Goal: Information Seeking & Learning: Learn about a topic

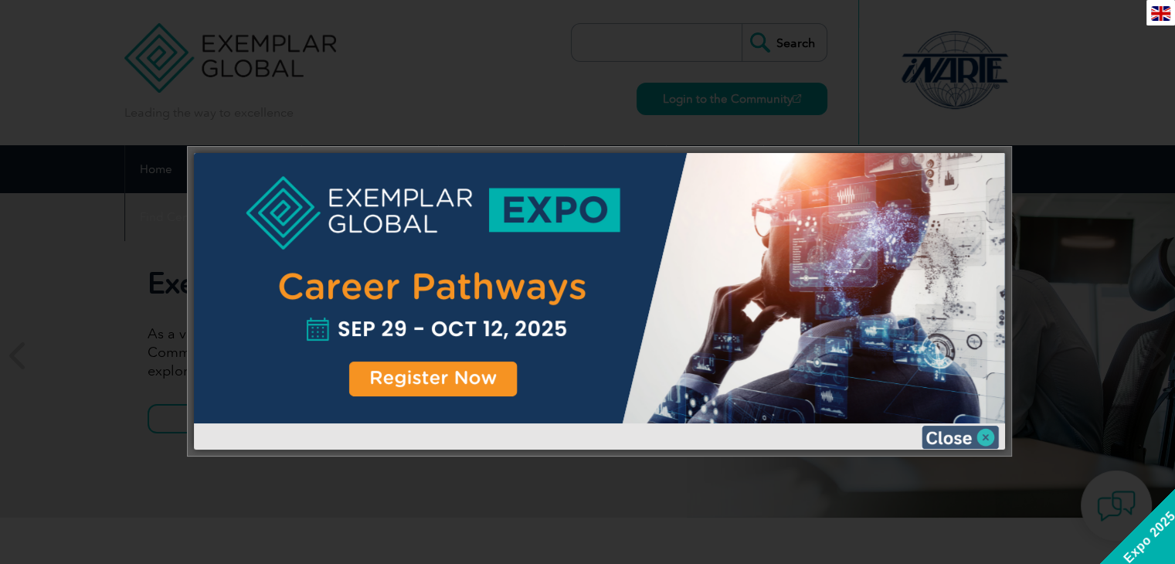
click at [983, 435] on img at bounding box center [960, 437] width 77 height 23
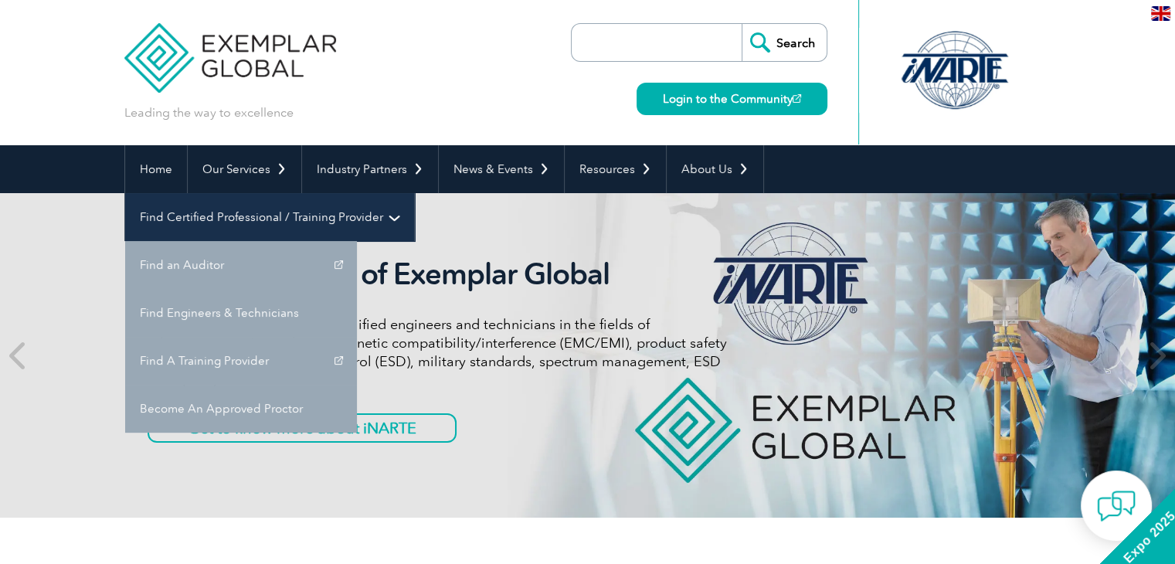
click at [414, 193] on link "Find Certified Professional / Training Provider" at bounding box center [269, 217] width 289 height 48
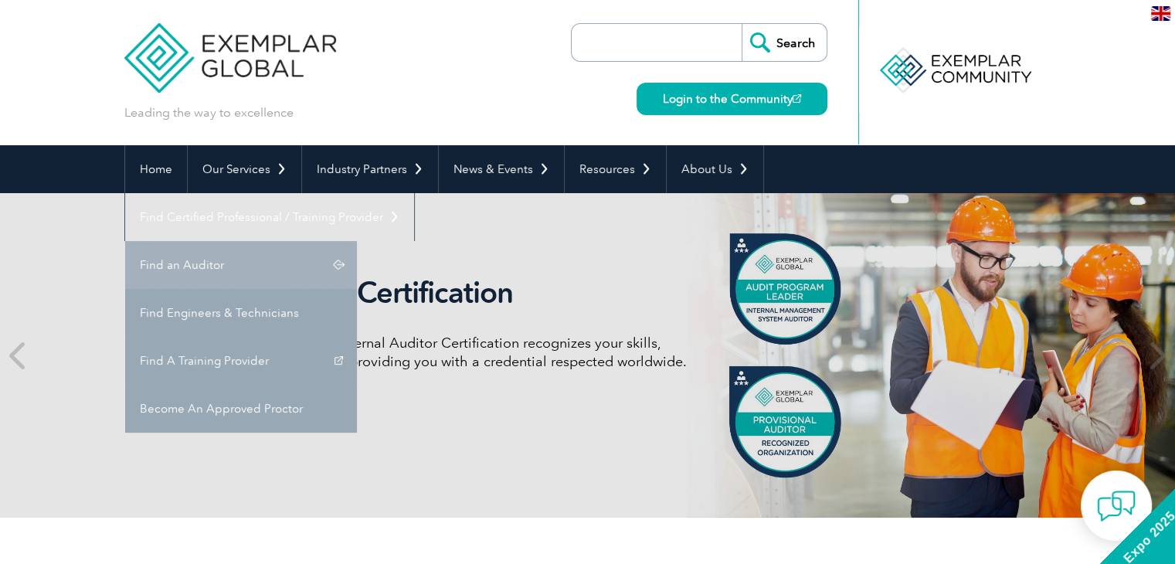
click at [357, 241] on link "Find an Auditor" at bounding box center [241, 265] width 232 height 48
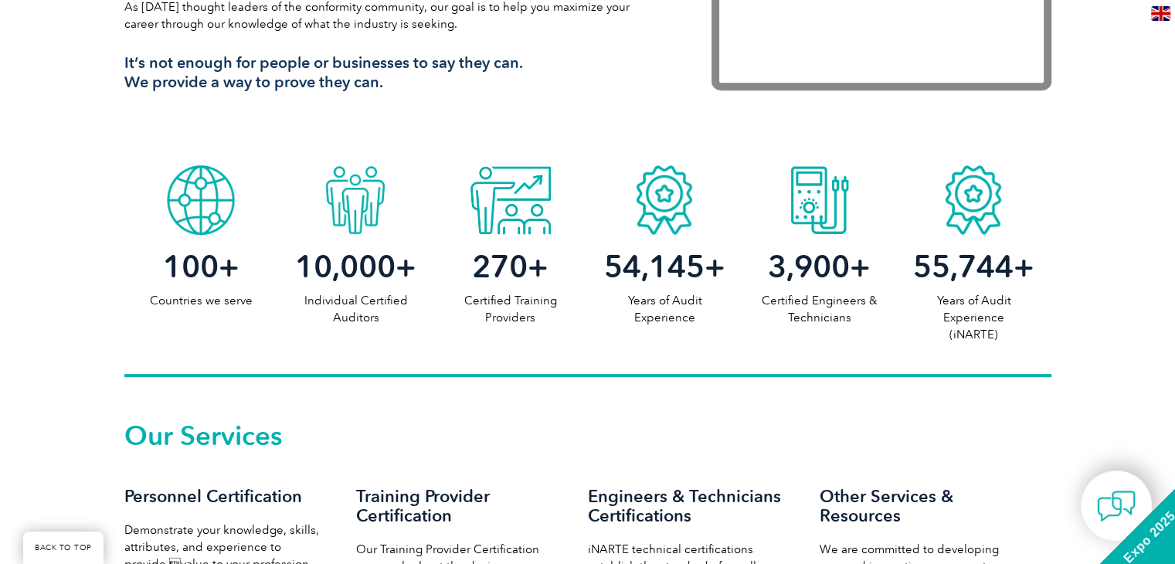
scroll to position [1004, 0]
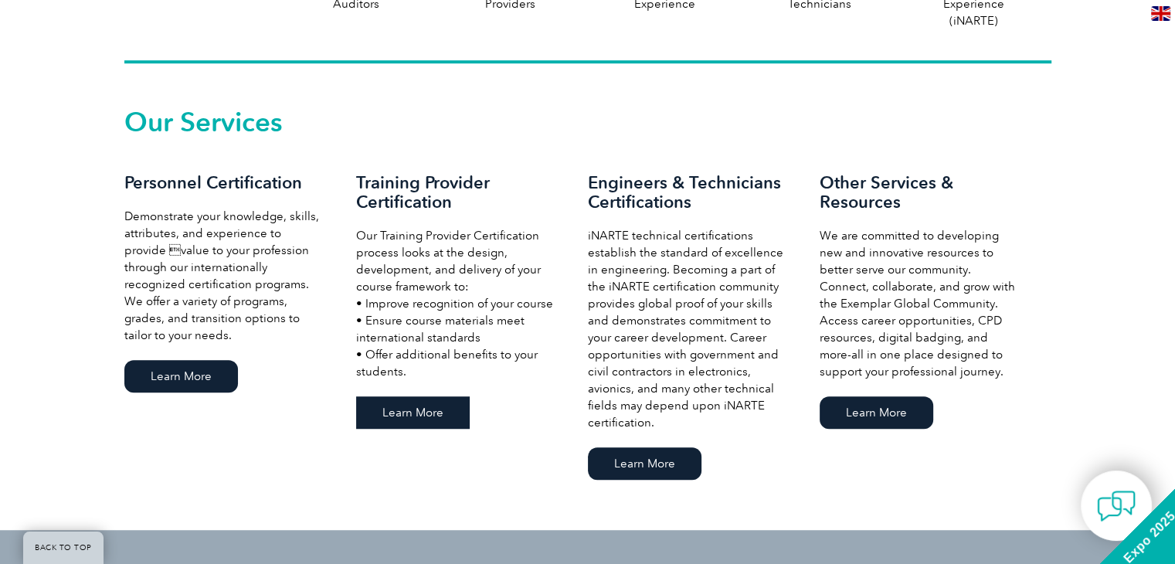
click at [430, 416] on link "Learn More" at bounding box center [413, 412] width 114 height 32
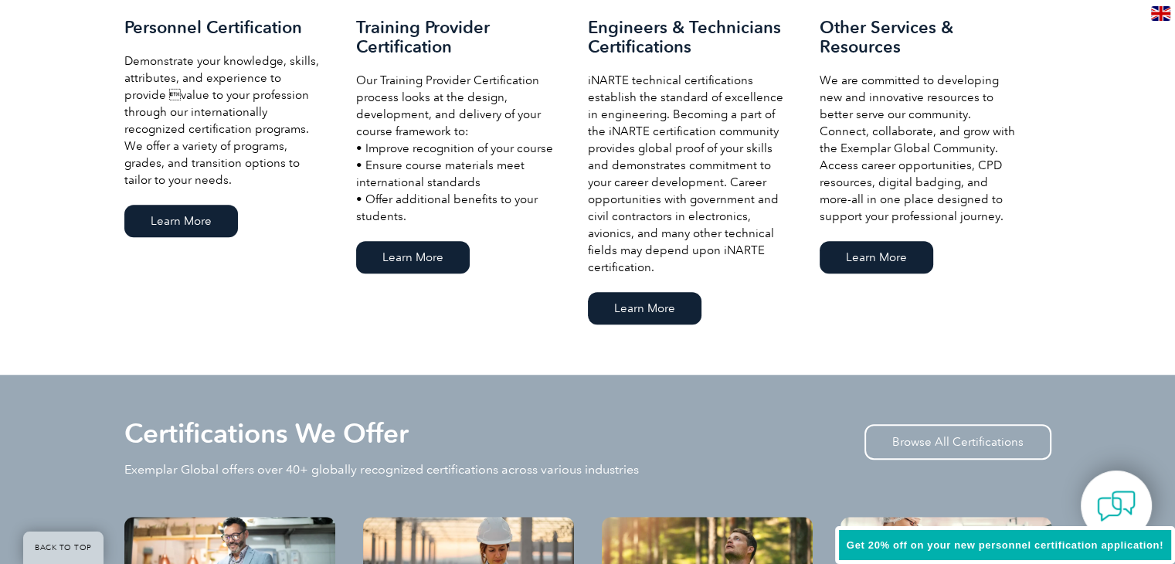
scroll to position [1159, 0]
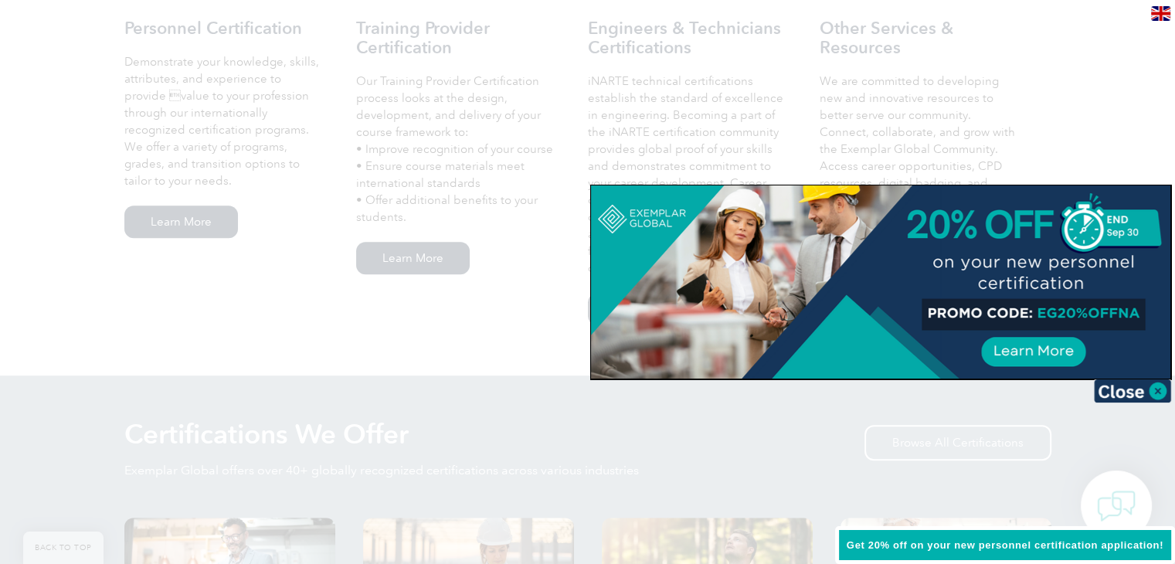
click at [500, 317] on div at bounding box center [587, 282] width 1175 height 564
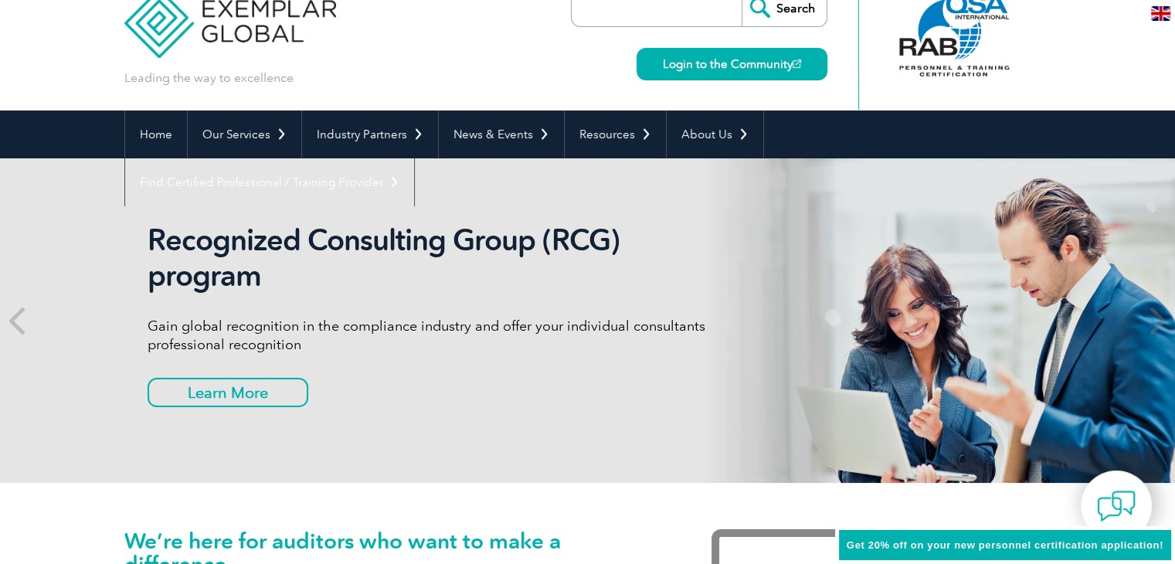
scroll to position [0, 0]
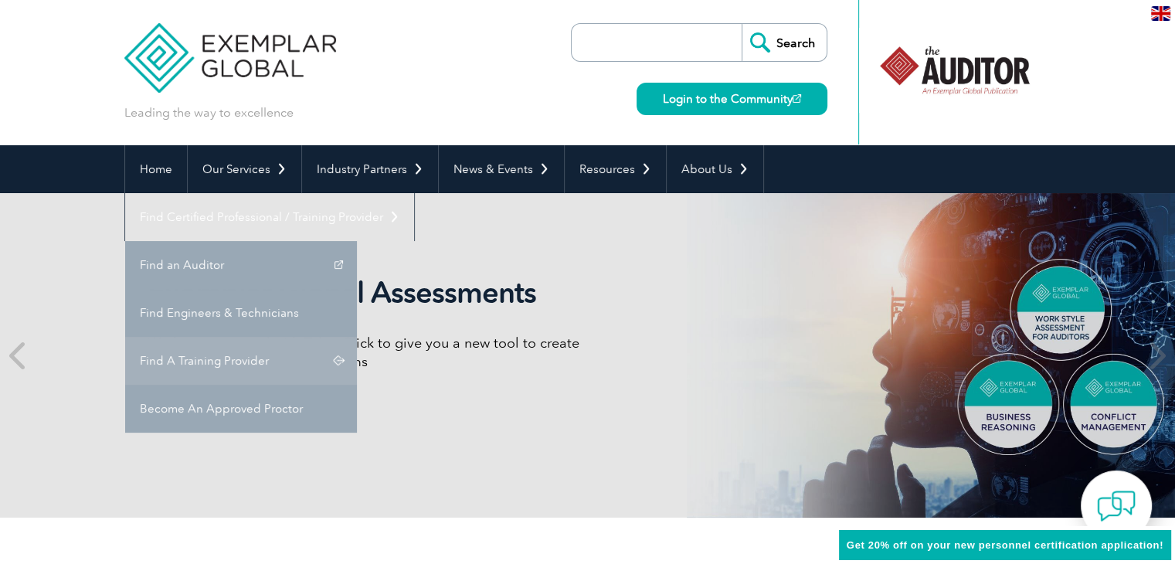
click at [357, 337] on link "Find A Training Provider" at bounding box center [241, 361] width 232 height 48
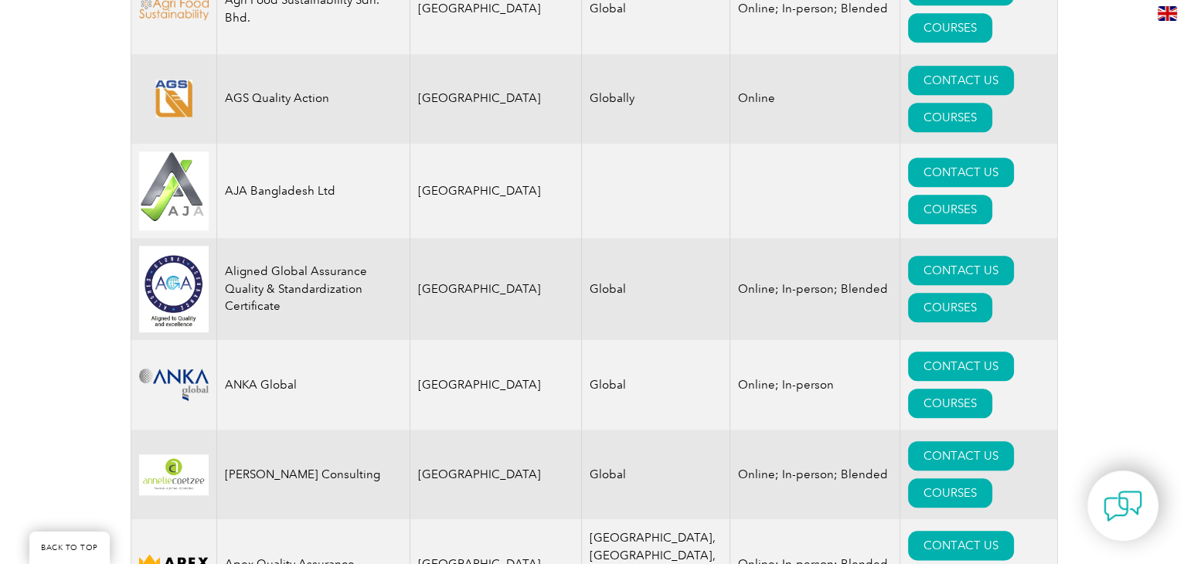
scroll to position [1700, 0]
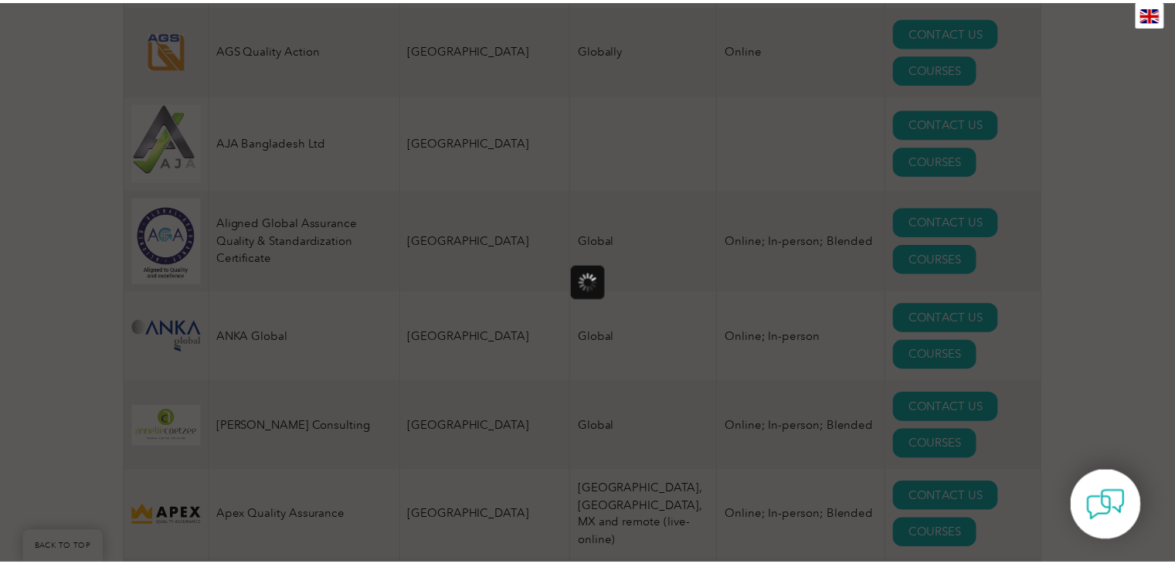
scroll to position [0, 0]
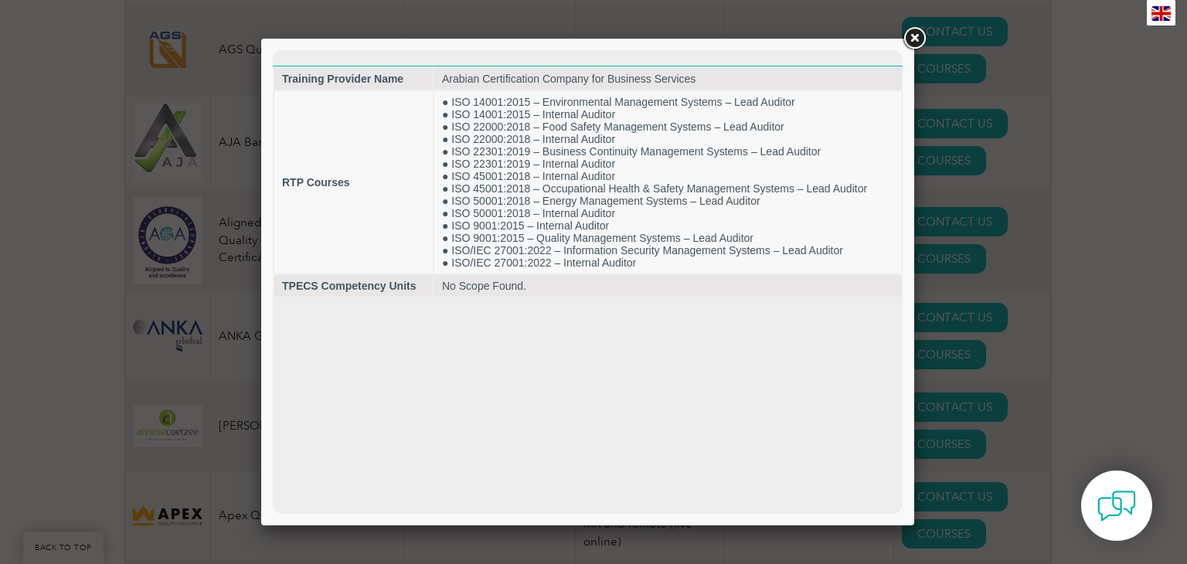
click at [914, 40] on link at bounding box center [914, 39] width 28 height 28
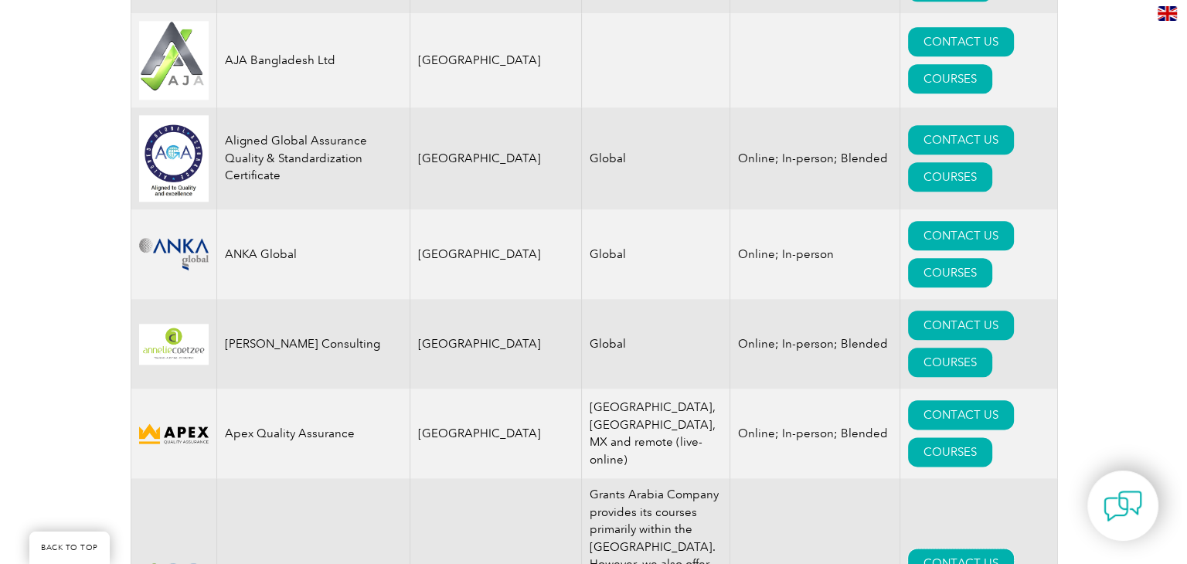
scroll to position [1700, 0]
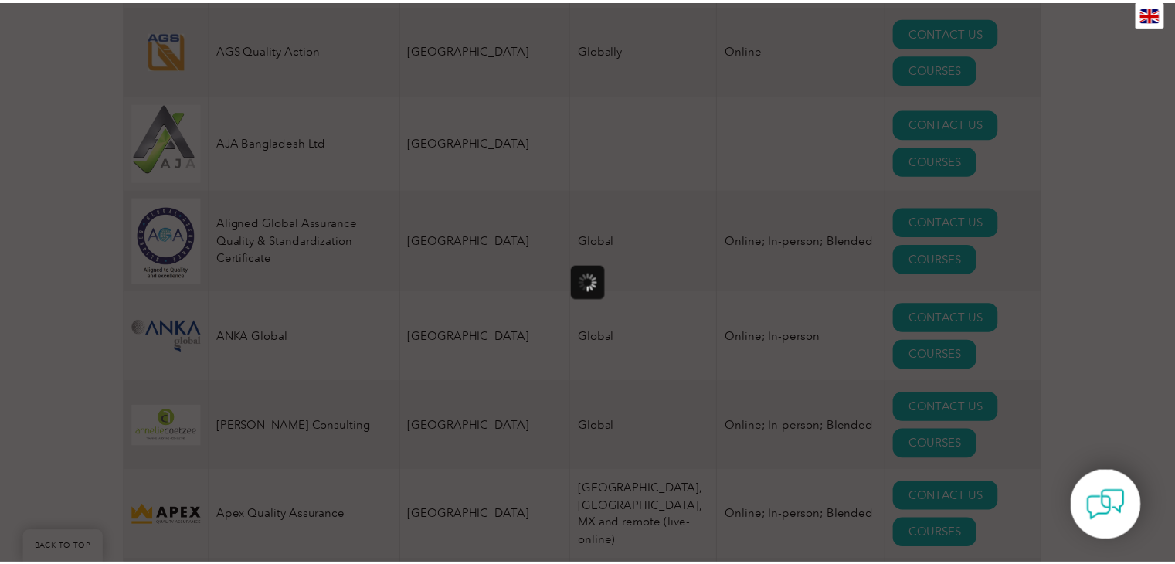
scroll to position [0, 0]
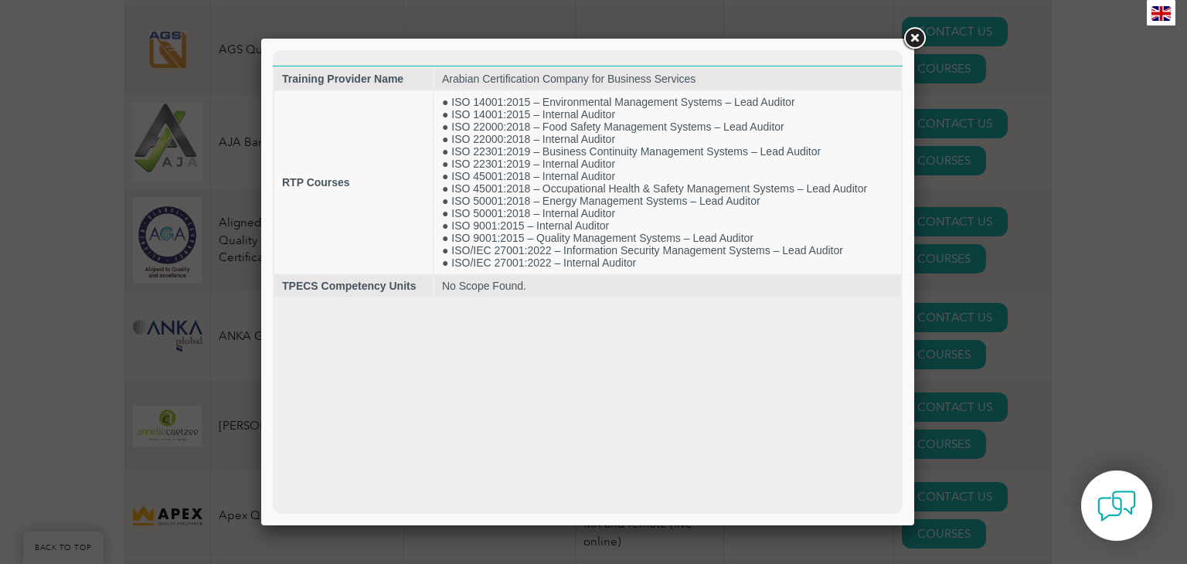
click at [909, 41] on link at bounding box center [914, 39] width 28 height 28
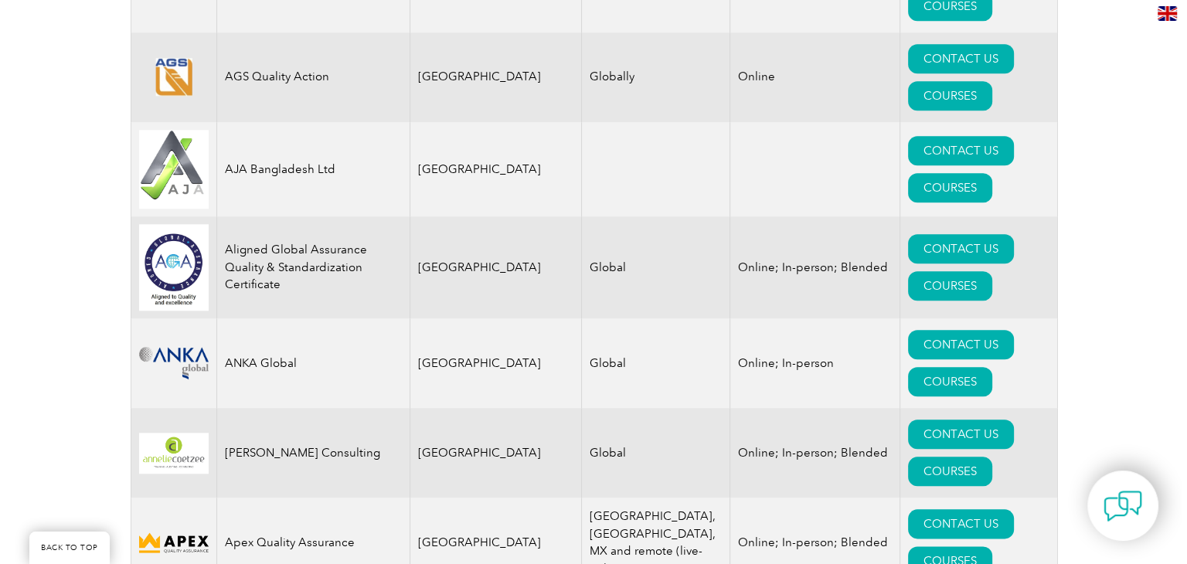
scroll to position [1700, 0]
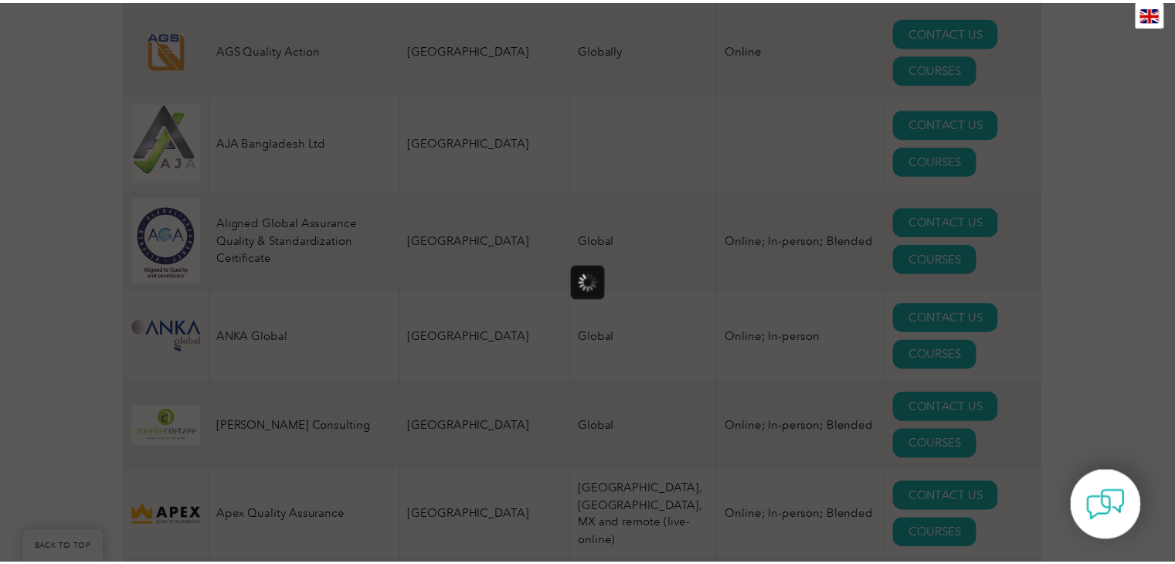
scroll to position [0, 0]
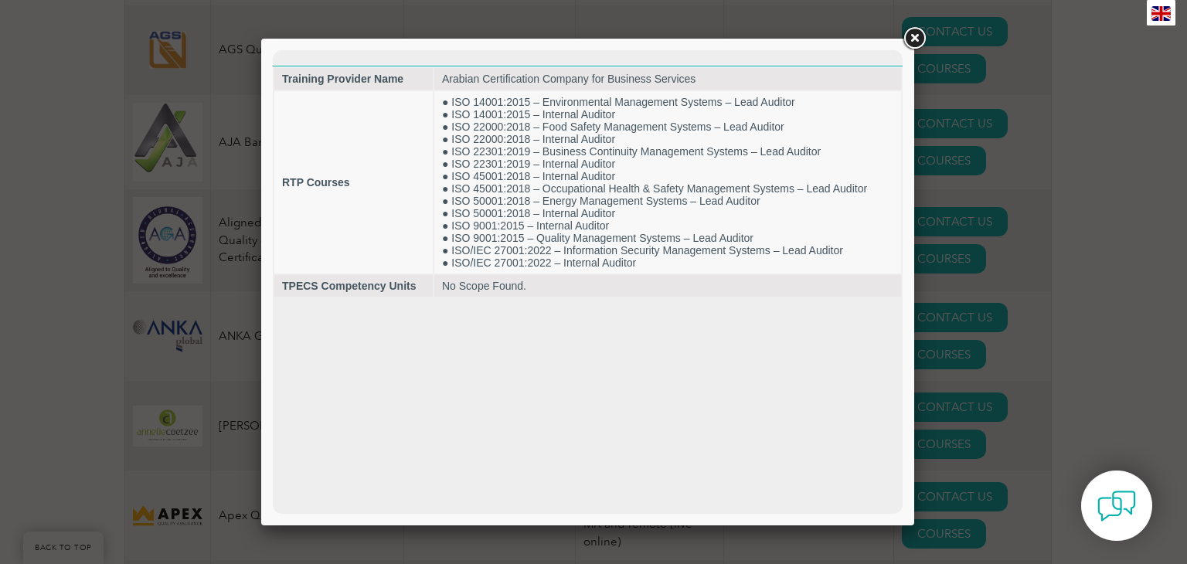
click at [918, 32] on link at bounding box center [914, 39] width 28 height 28
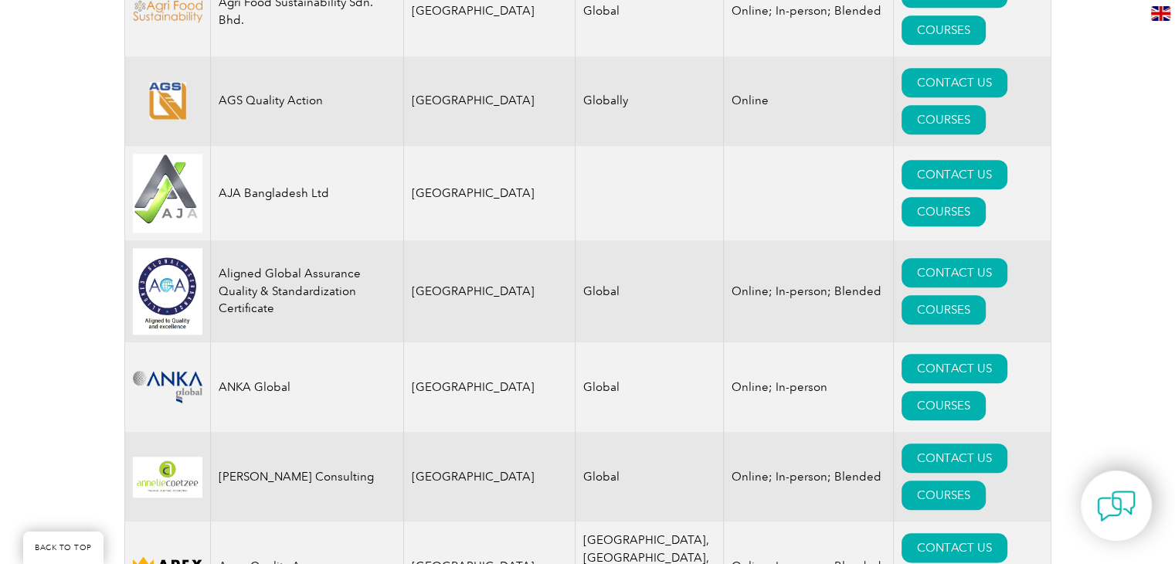
scroll to position [1622, 0]
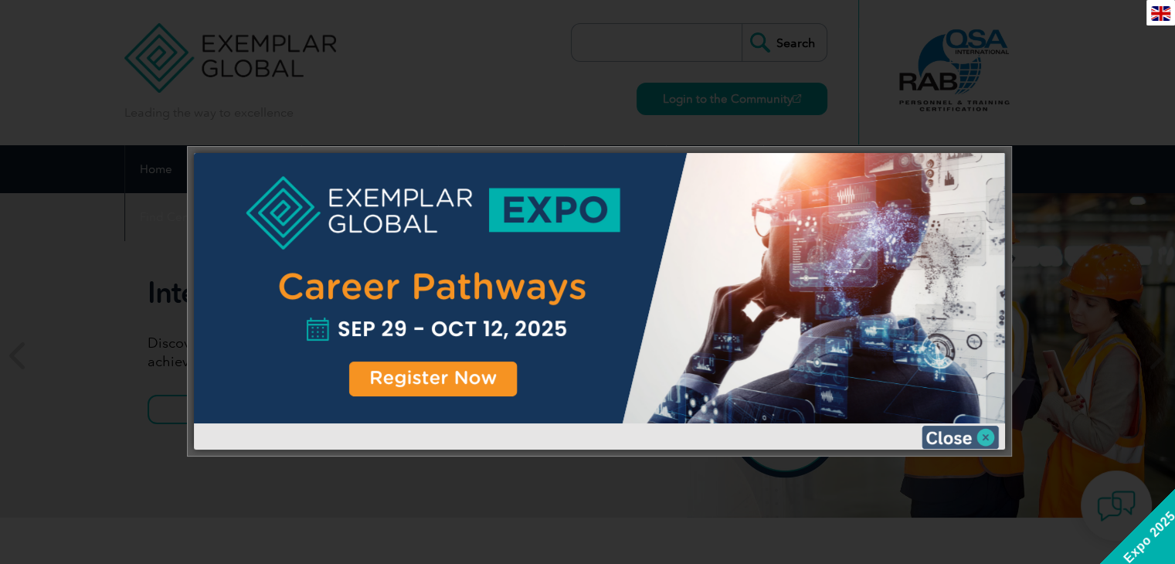
click at [984, 440] on img at bounding box center [960, 437] width 77 height 23
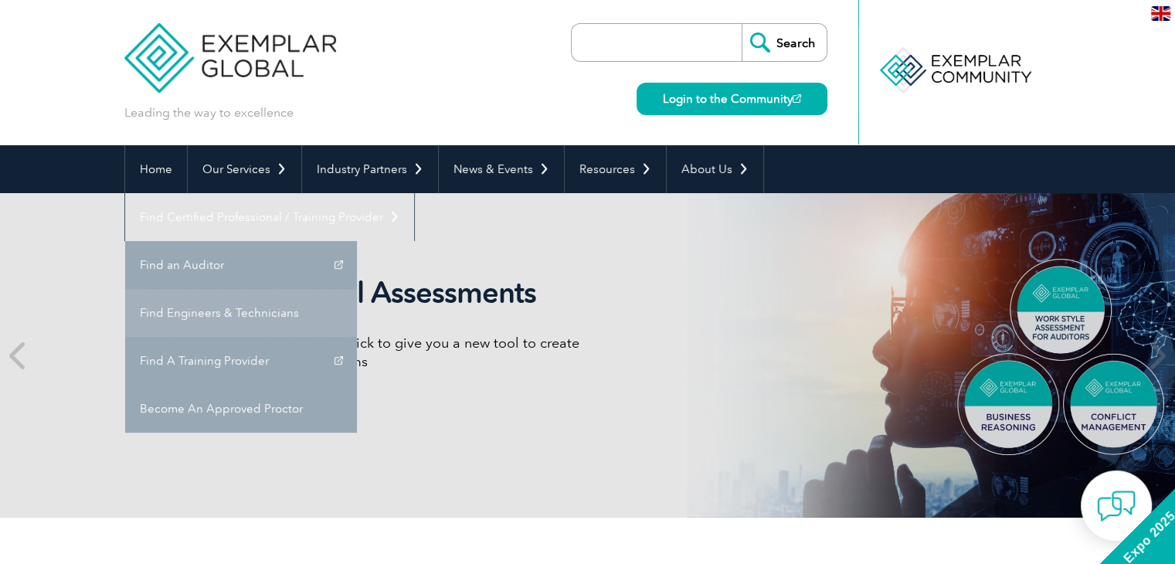
click at [357, 289] on link "Find Engineers & Technicians" at bounding box center [241, 313] width 232 height 48
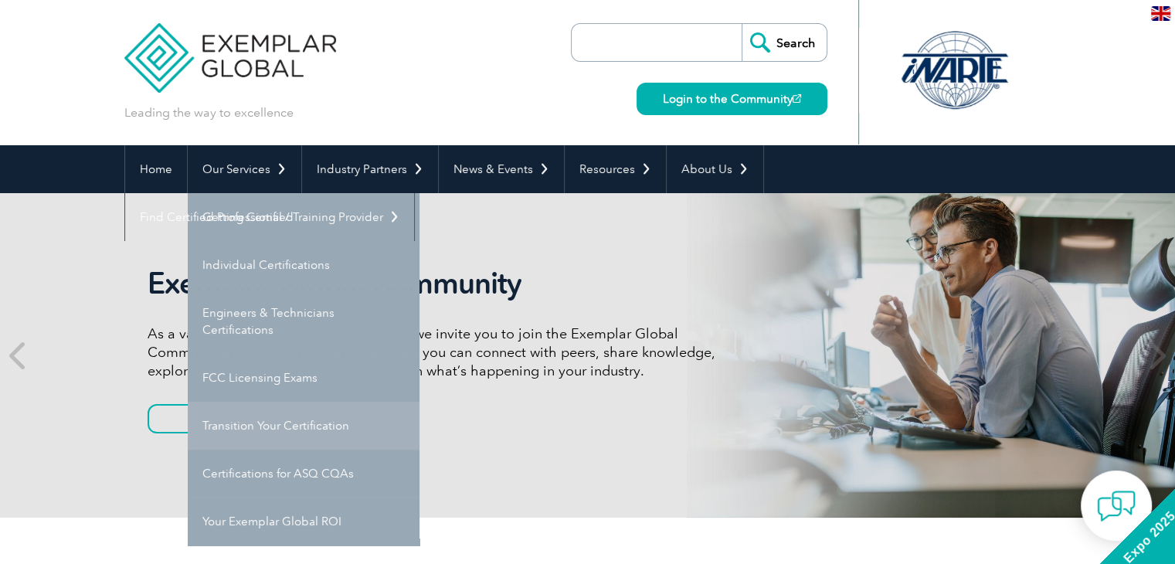
click at [335, 431] on link "Transition Your Certification" at bounding box center [304, 426] width 232 height 48
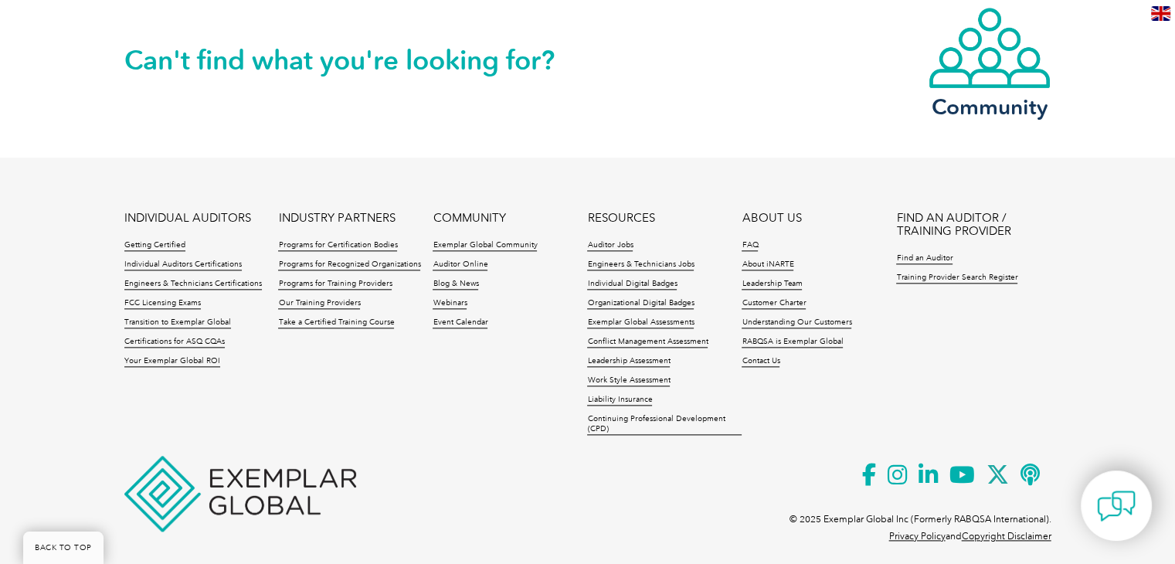
scroll to position [1799, 0]
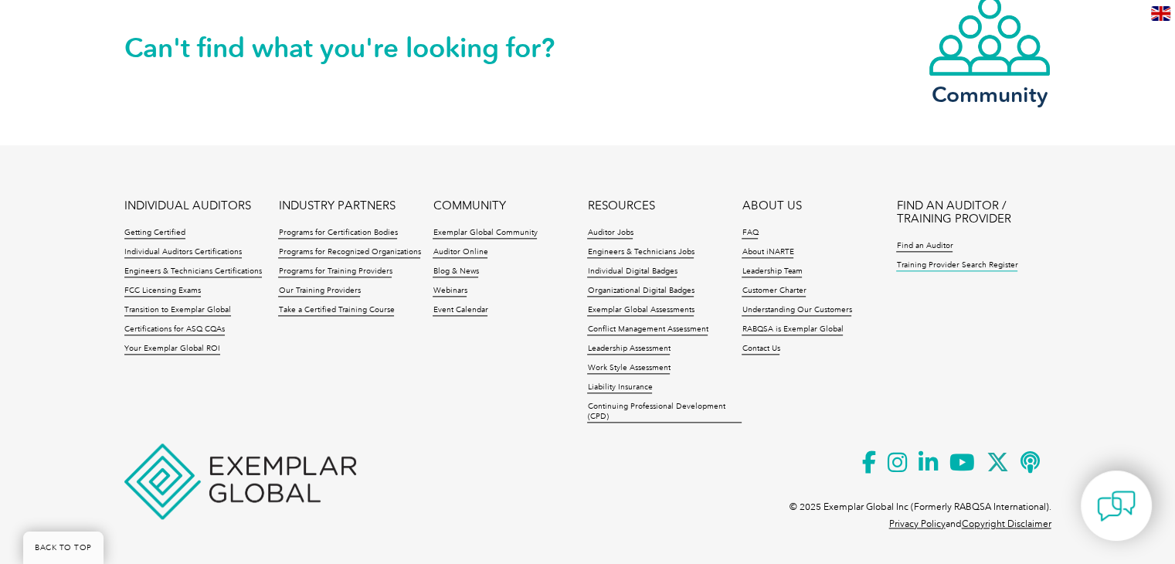
click at [962, 263] on link "Training Provider Search Register" at bounding box center [956, 265] width 121 height 11
click at [473, 251] on link "Auditor Online" at bounding box center [460, 252] width 55 height 11
click at [323, 290] on link "Our Training Providers" at bounding box center [319, 291] width 82 height 11
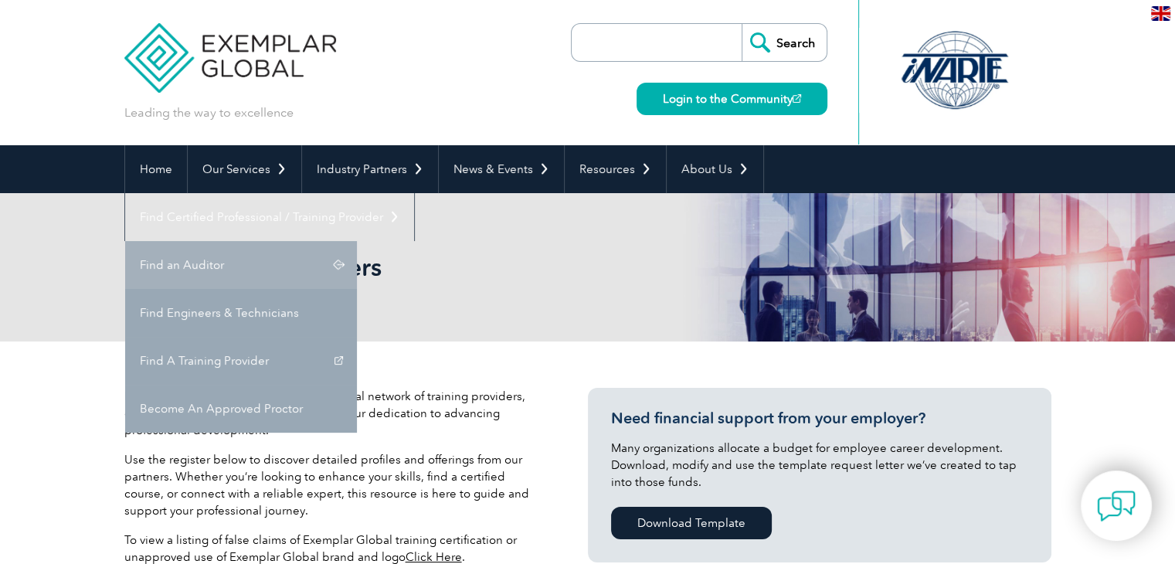
click at [357, 241] on link "Find an Auditor" at bounding box center [241, 265] width 232 height 48
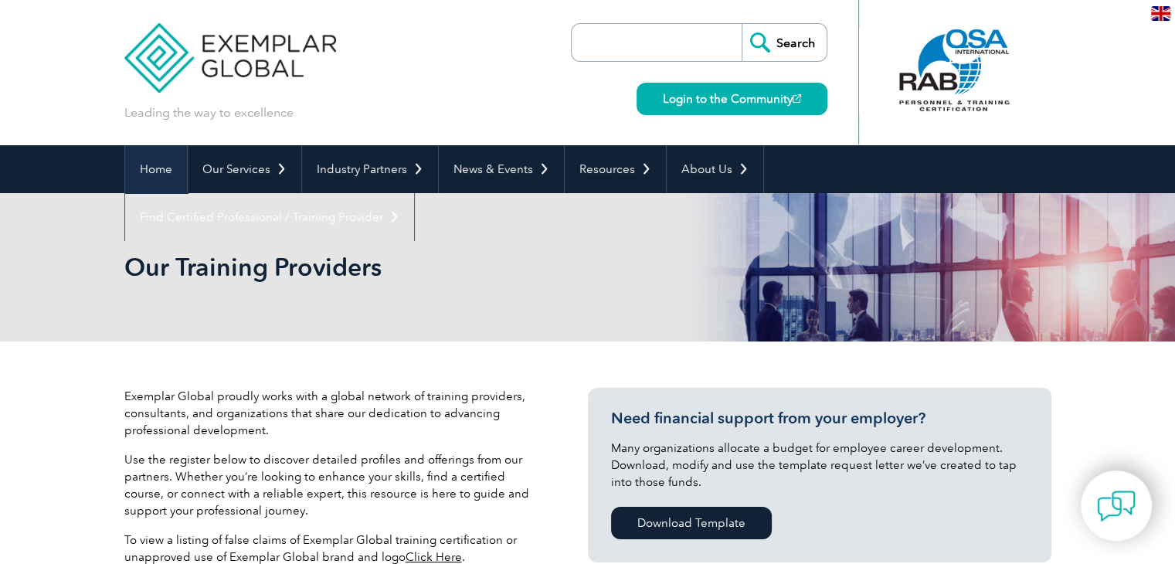
click at [176, 180] on link "Home" at bounding box center [156, 169] width 62 height 48
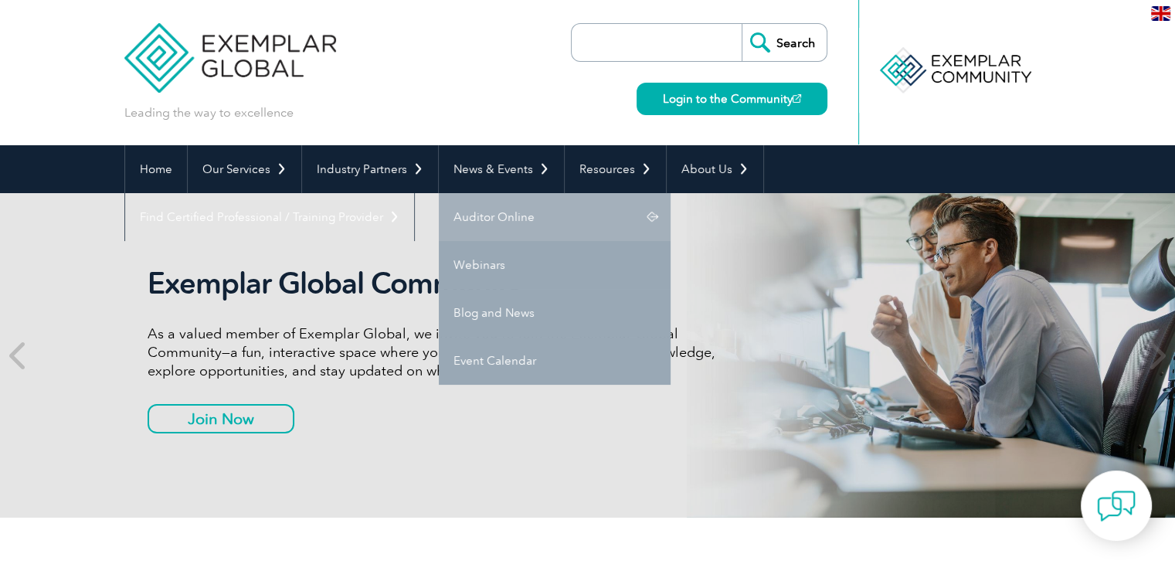
click at [541, 215] on link "Auditor Online" at bounding box center [555, 217] width 232 height 48
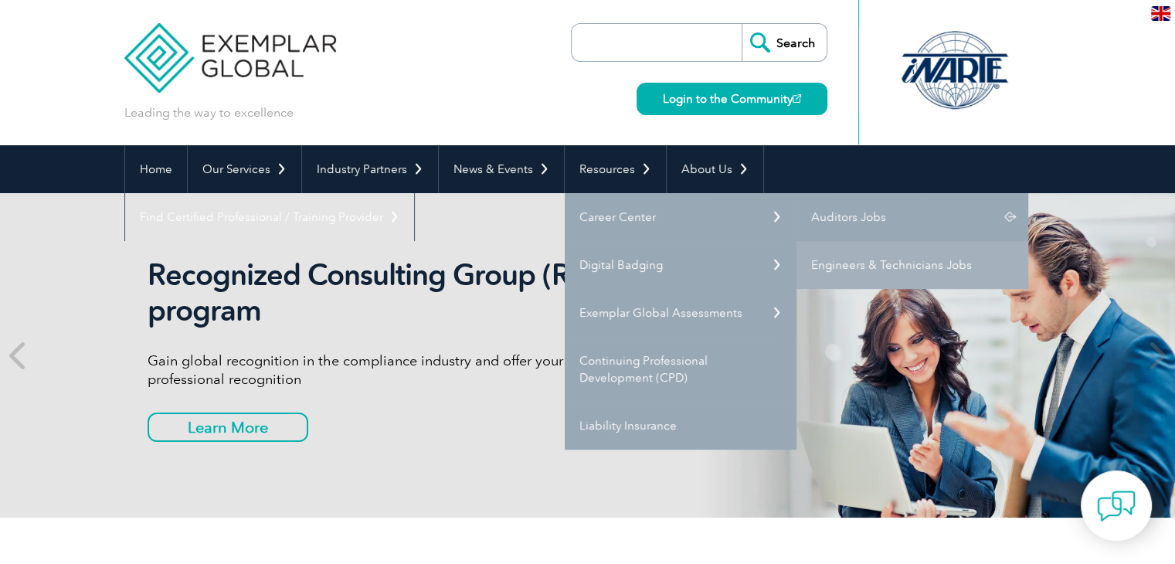
click at [834, 216] on link "Auditors Jobs" at bounding box center [913, 217] width 232 height 48
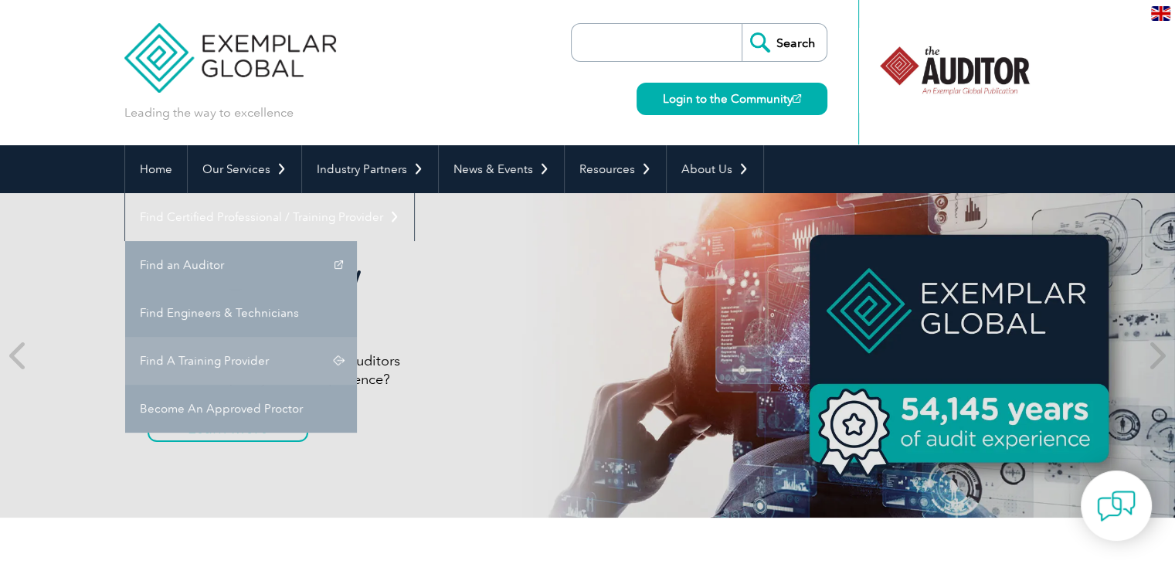
click at [357, 337] on link "Find A Training Provider" at bounding box center [241, 361] width 232 height 48
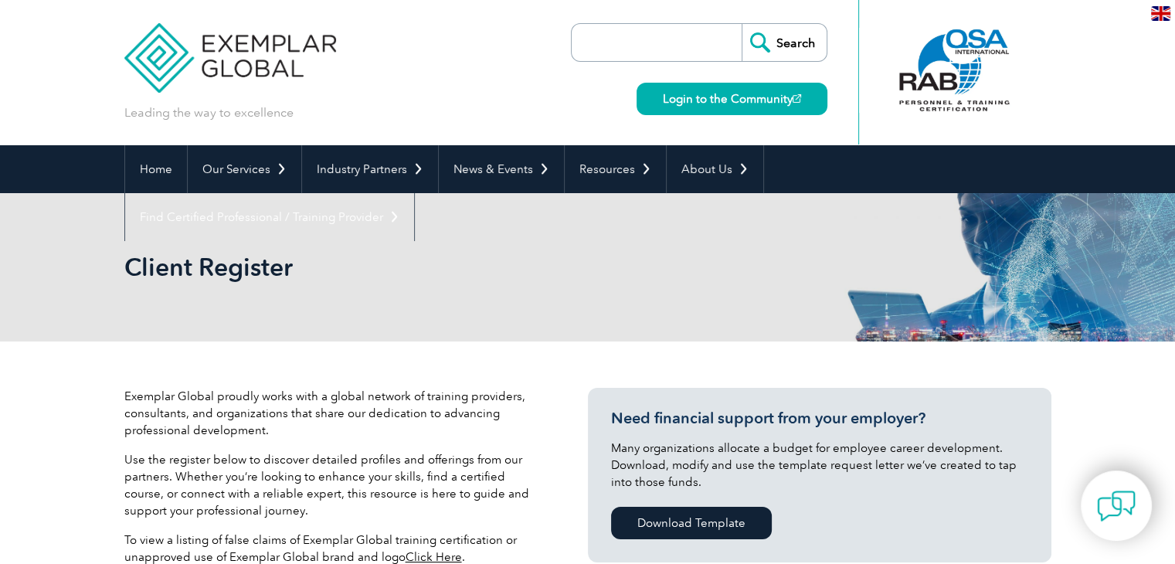
click at [600, 39] on input "search" at bounding box center [660, 42] width 162 height 37
type input "training provider login"
click at [742, 24] on input "Search" at bounding box center [784, 42] width 85 height 37
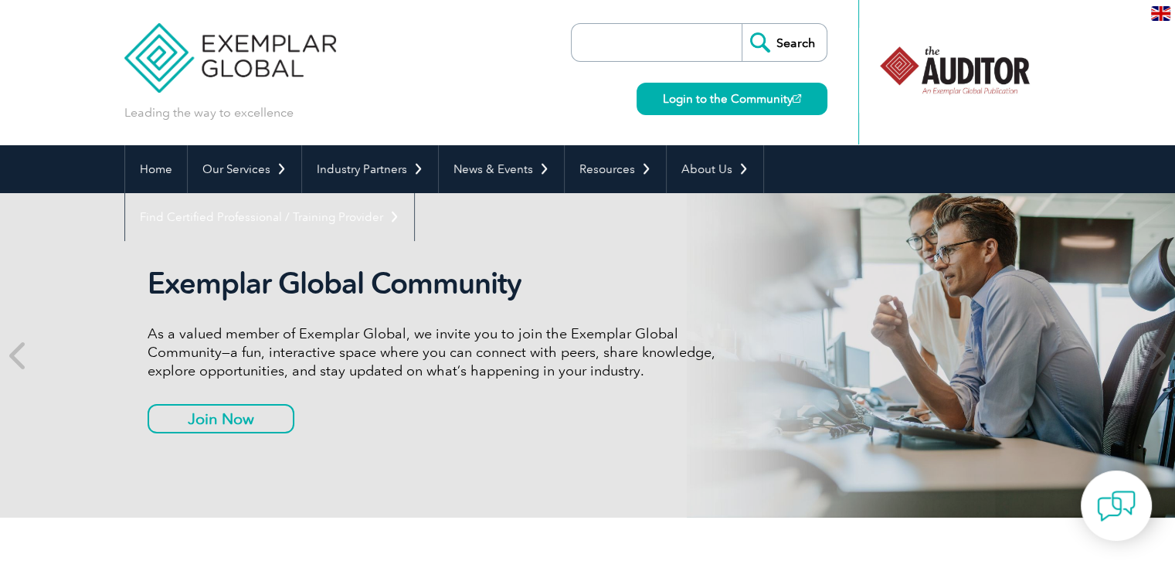
click at [695, 40] on input "search" at bounding box center [660, 42] width 162 height 37
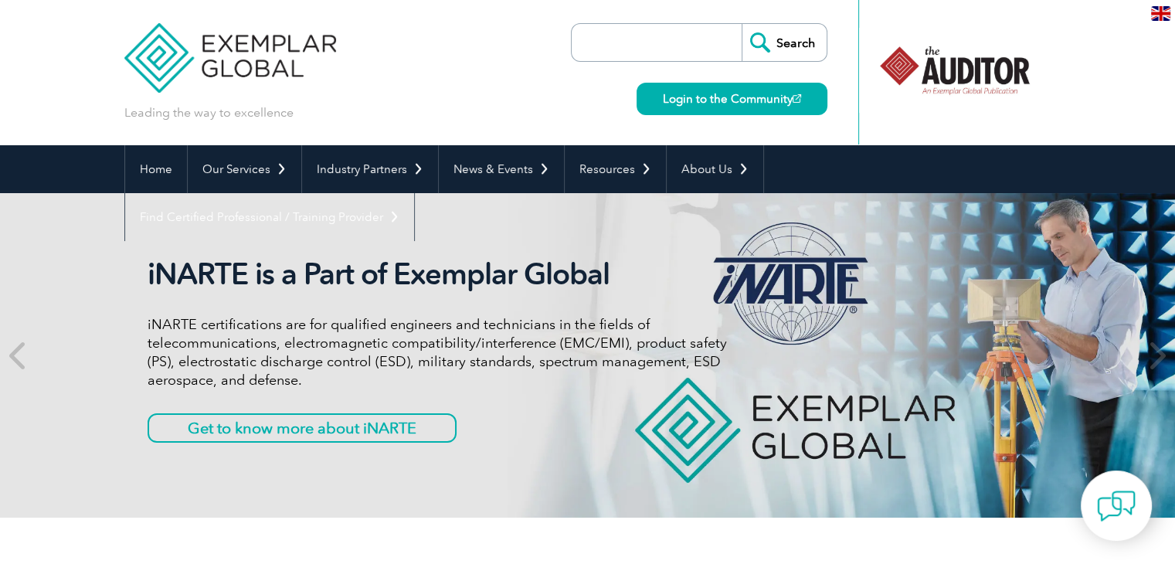
type input "training provider login"
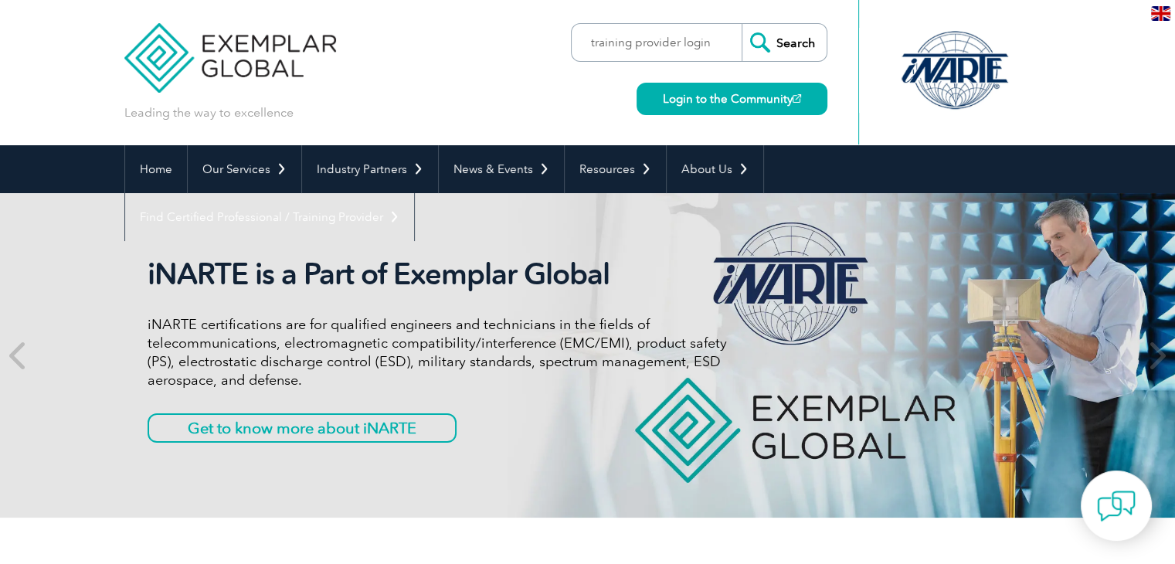
click at [788, 44] on input "Search" at bounding box center [784, 42] width 85 height 37
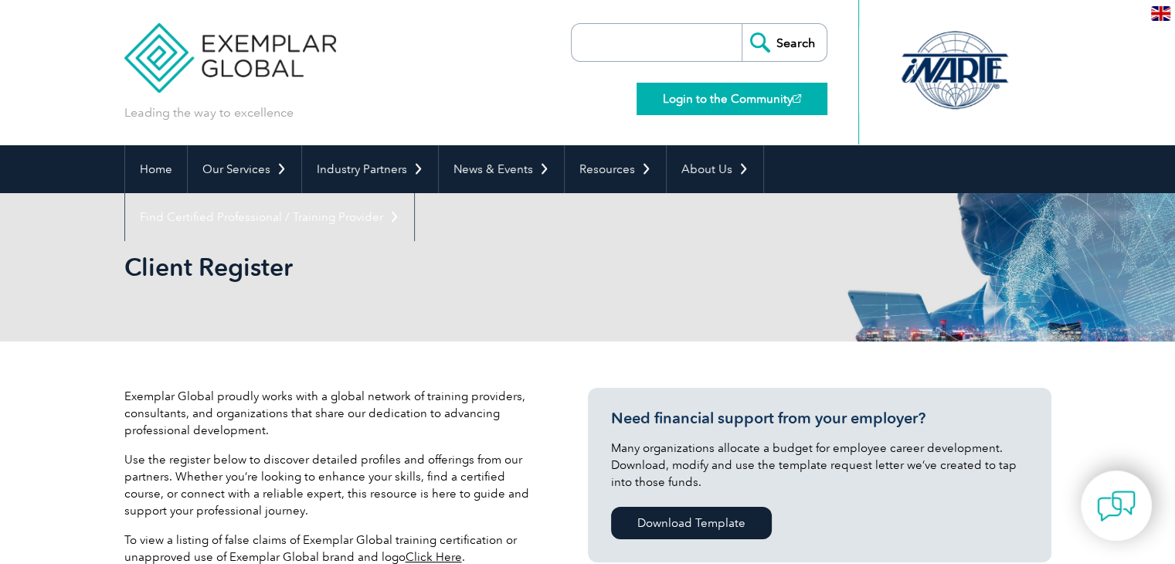
click at [745, 106] on link "Login to the Community" at bounding box center [732, 99] width 191 height 32
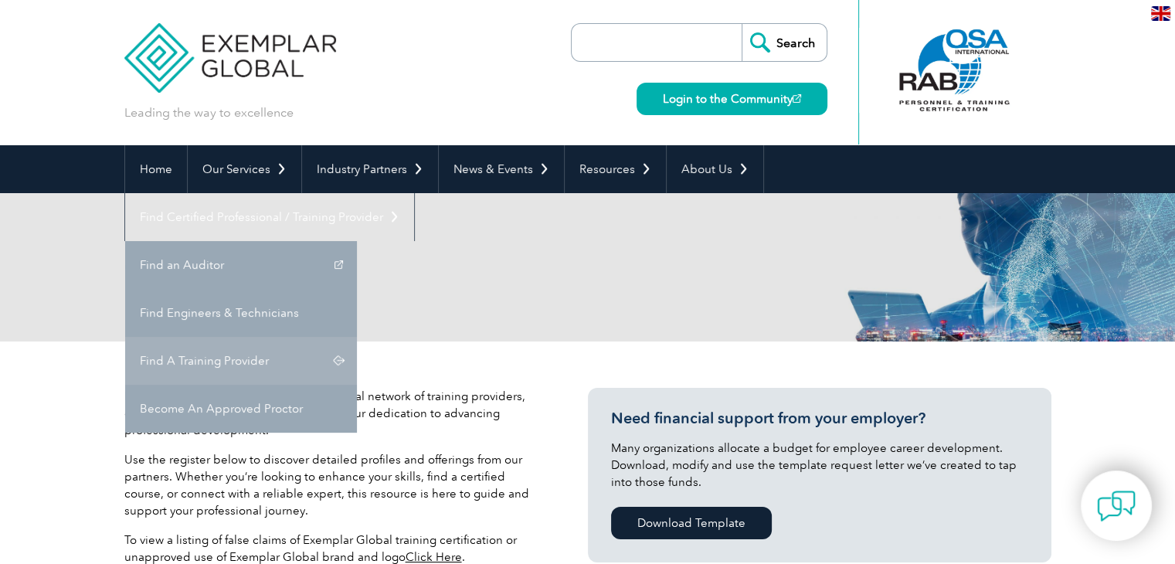
click at [357, 337] on link "Find A Training Provider" at bounding box center [241, 361] width 232 height 48
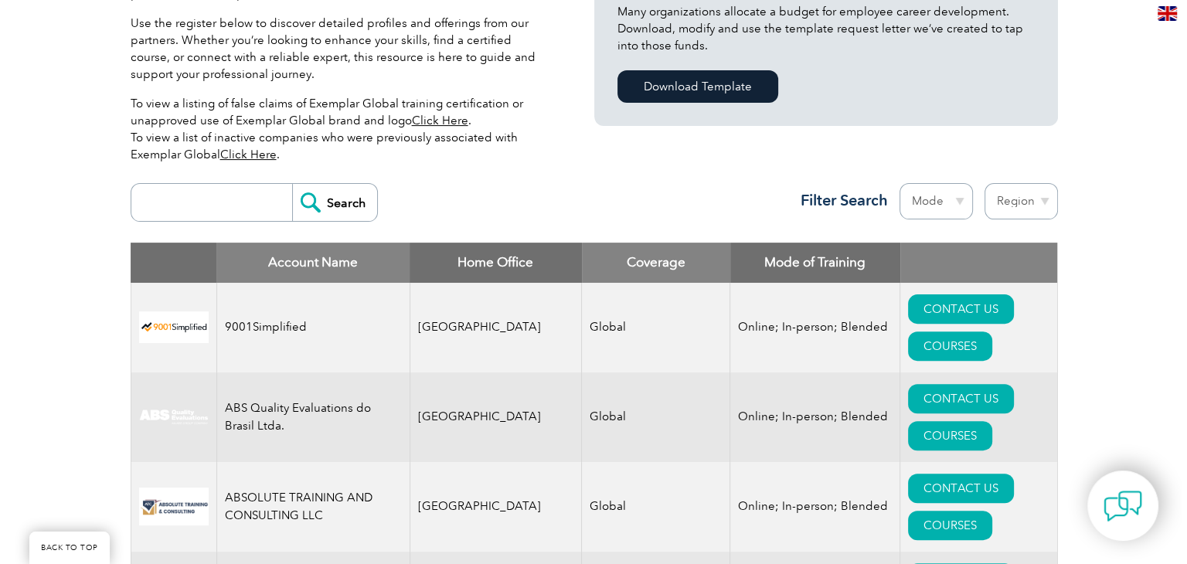
scroll to position [464, 0]
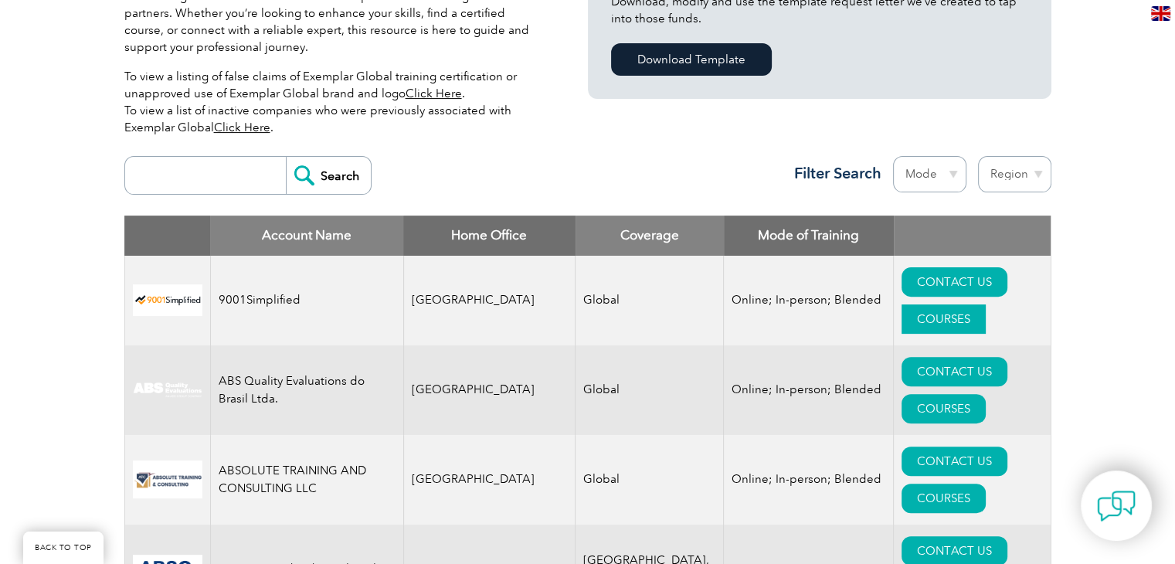
click at [986, 304] on link "COURSES" at bounding box center [944, 318] width 84 height 29
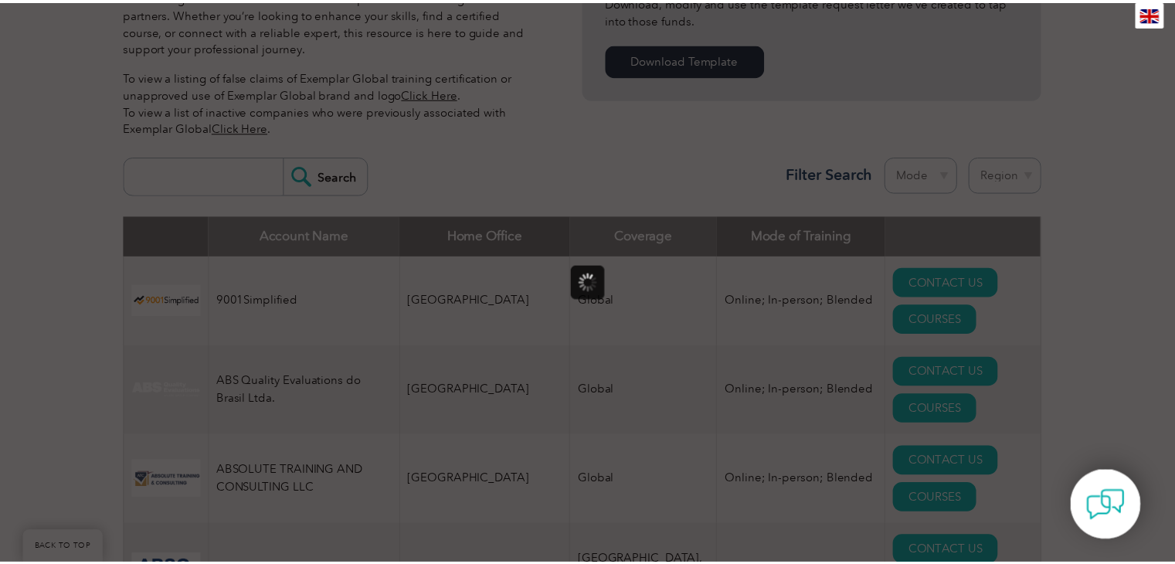
scroll to position [0, 0]
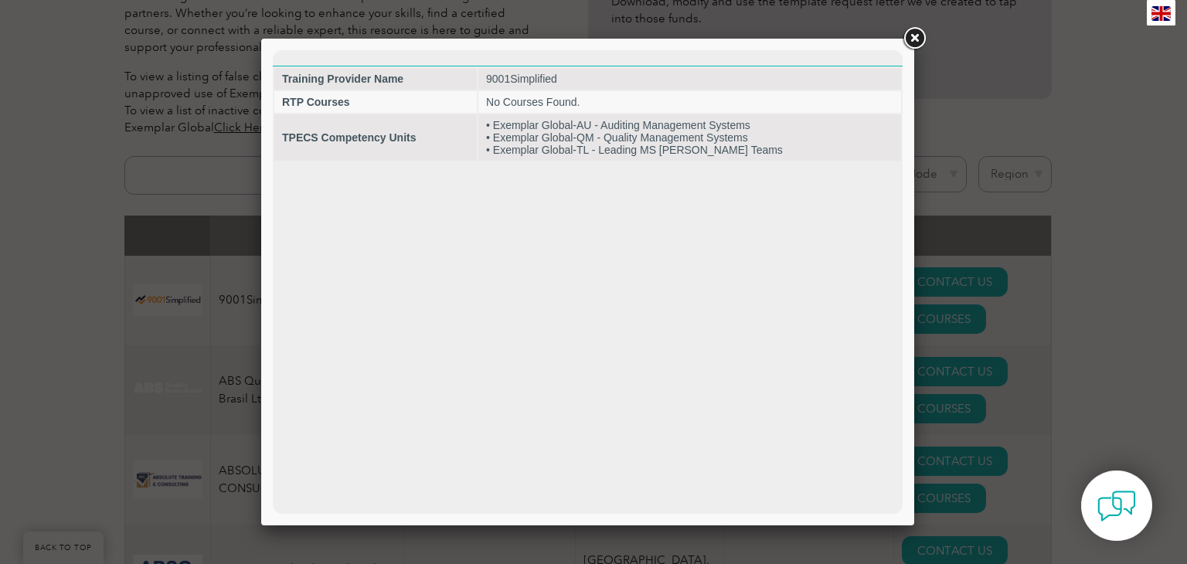
click at [915, 36] on link at bounding box center [914, 39] width 28 height 28
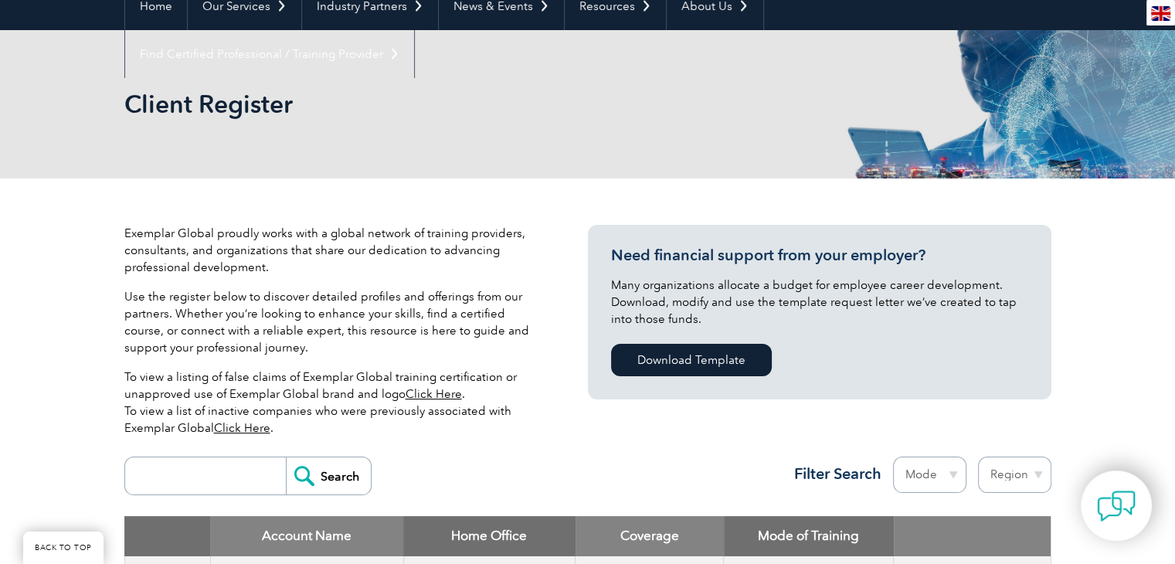
scroll to position [155, 0]
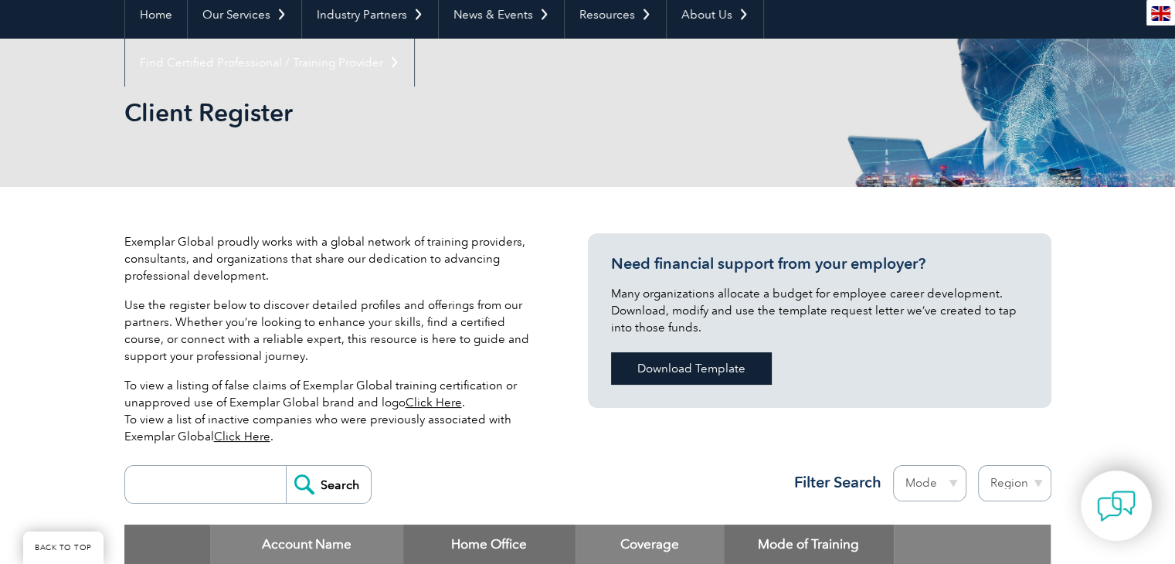
click at [685, 366] on link "Download Template" at bounding box center [691, 368] width 161 height 32
click at [683, 367] on link "Download Template" at bounding box center [691, 368] width 161 height 32
drag, startPoint x: 609, startPoint y: 90, endPoint x: 637, endPoint y: 121, distance: 42.1
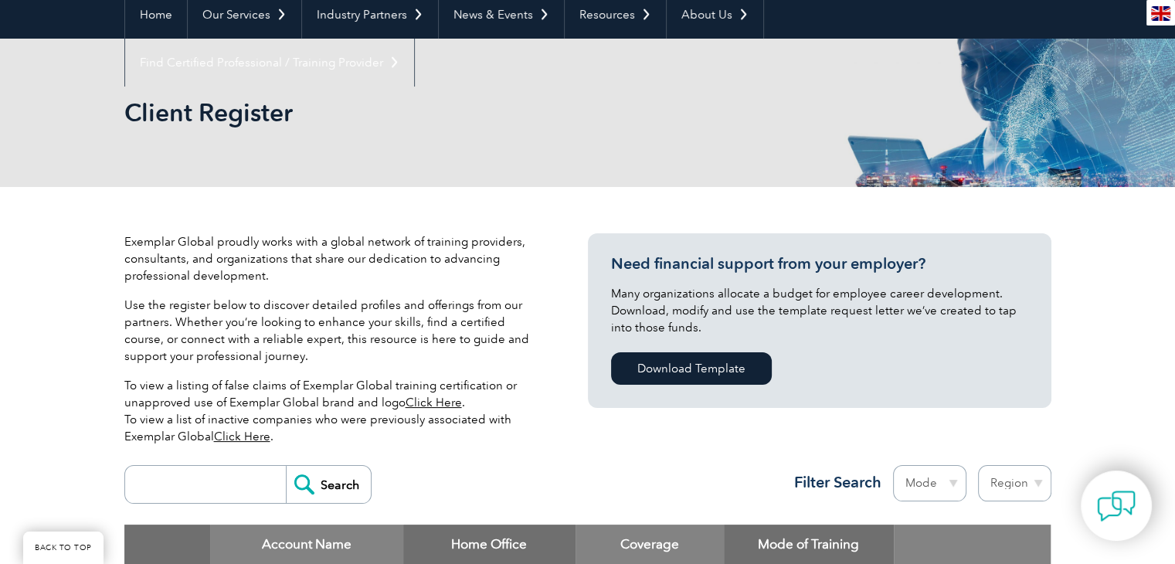
click at [609, 90] on div "Client Register" at bounding box center [587, 113] width 927 height 148
click at [638, 124] on h2 "Client Register" at bounding box center [448, 112] width 649 height 25
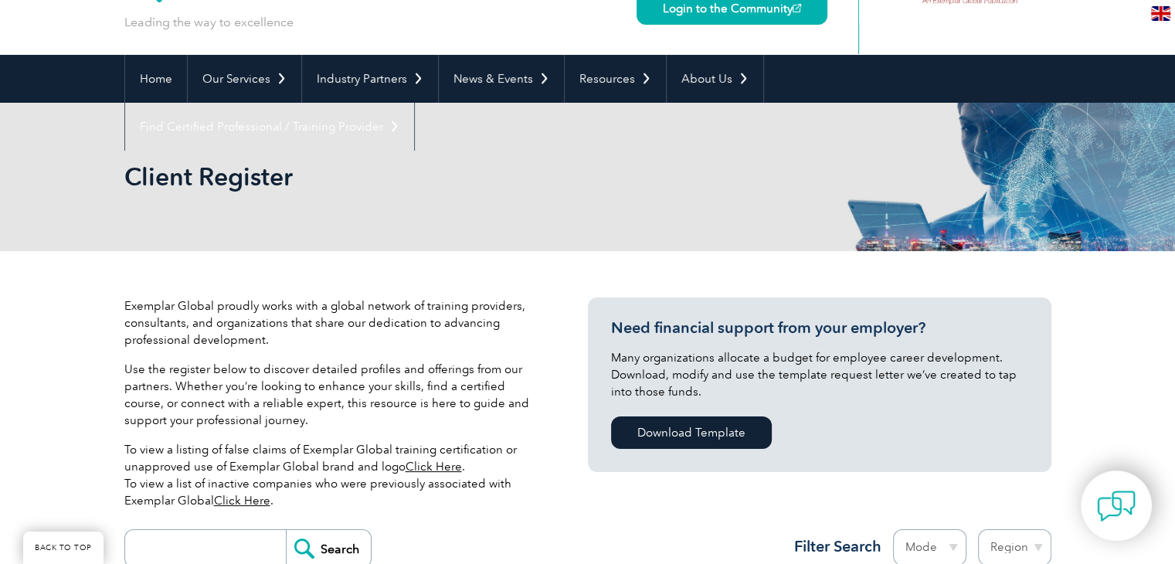
scroll to position [0, 0]
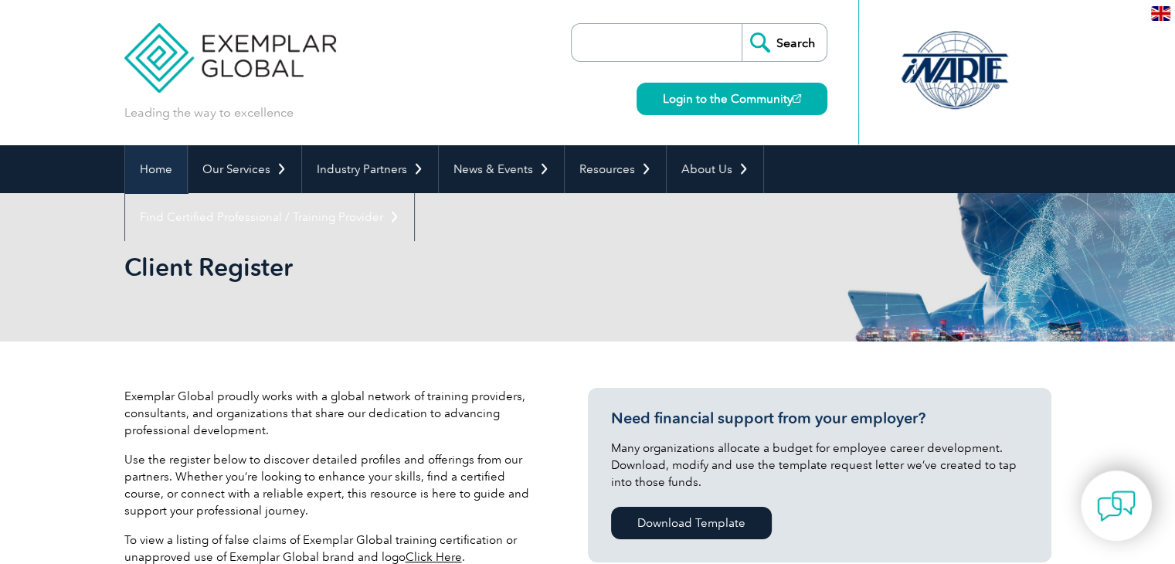
click at [149, 171] on link "Home" at bounding box center [156, 169] width 62 height 48
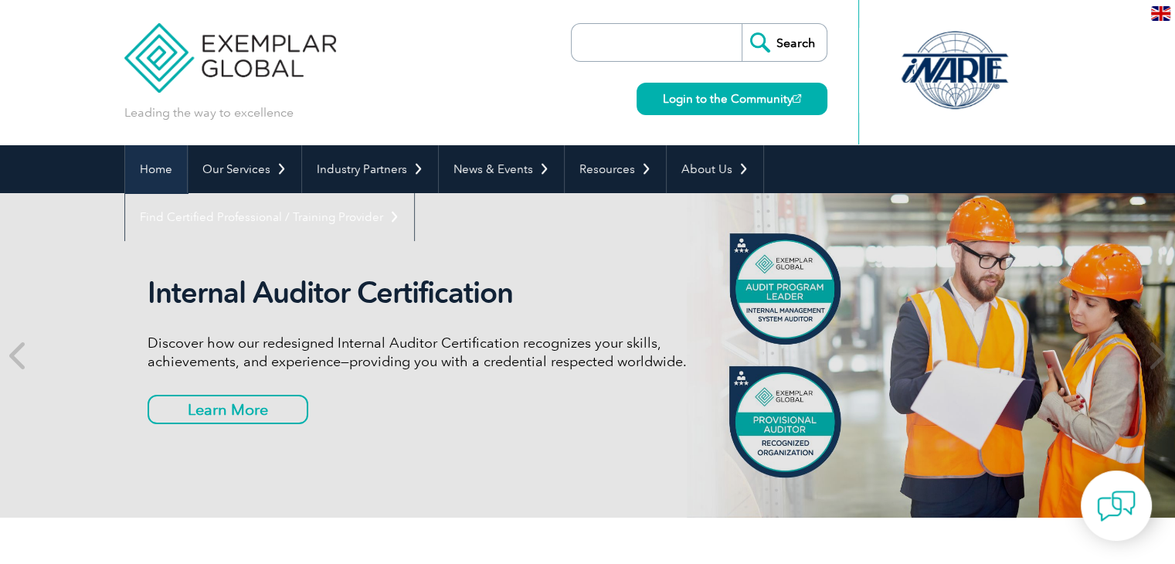
click at [166, 155] on link "Home" at bounding box center [156, 169] width 62 height 48
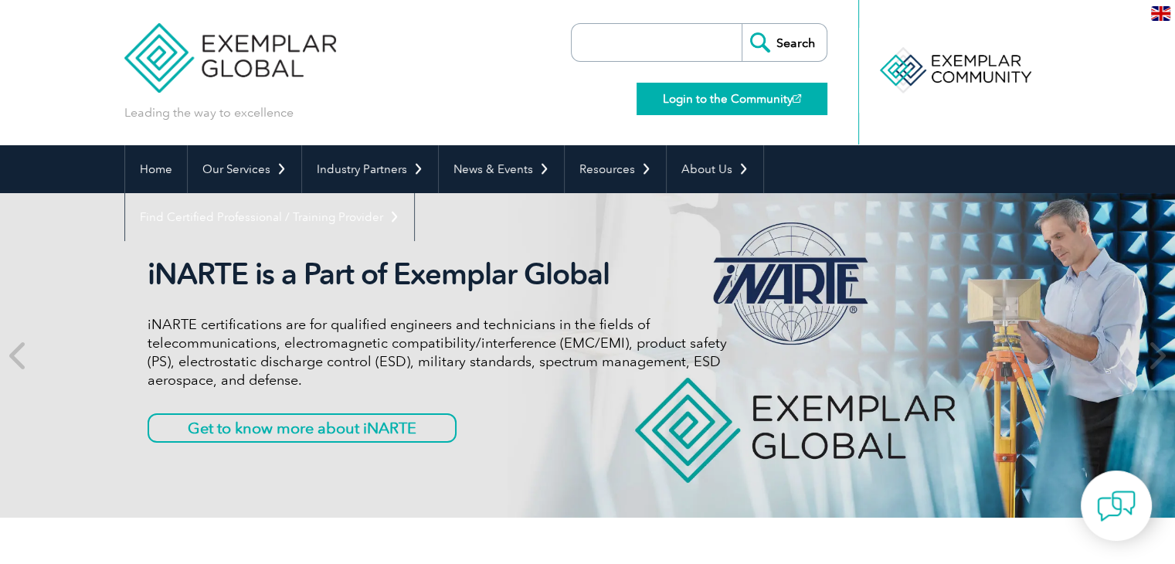
click at [731, 102] on link "Login to the Community" at bounding box center [732, 99] width 191 height 32
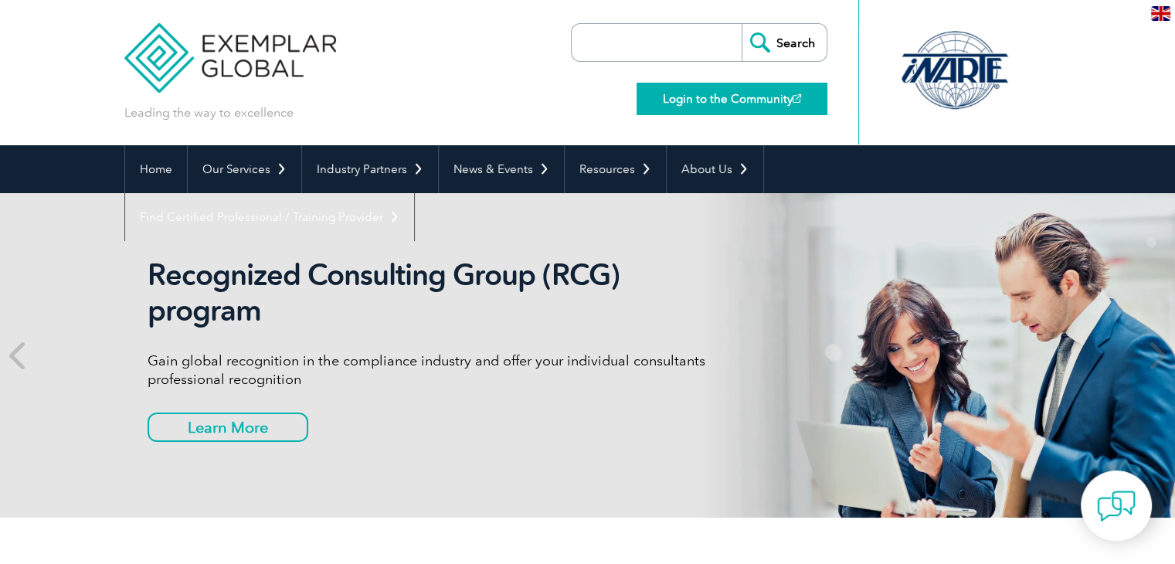
click at [739, 90] on link "Login to the Community" at bounding box center [732, 99] width 191 height 32
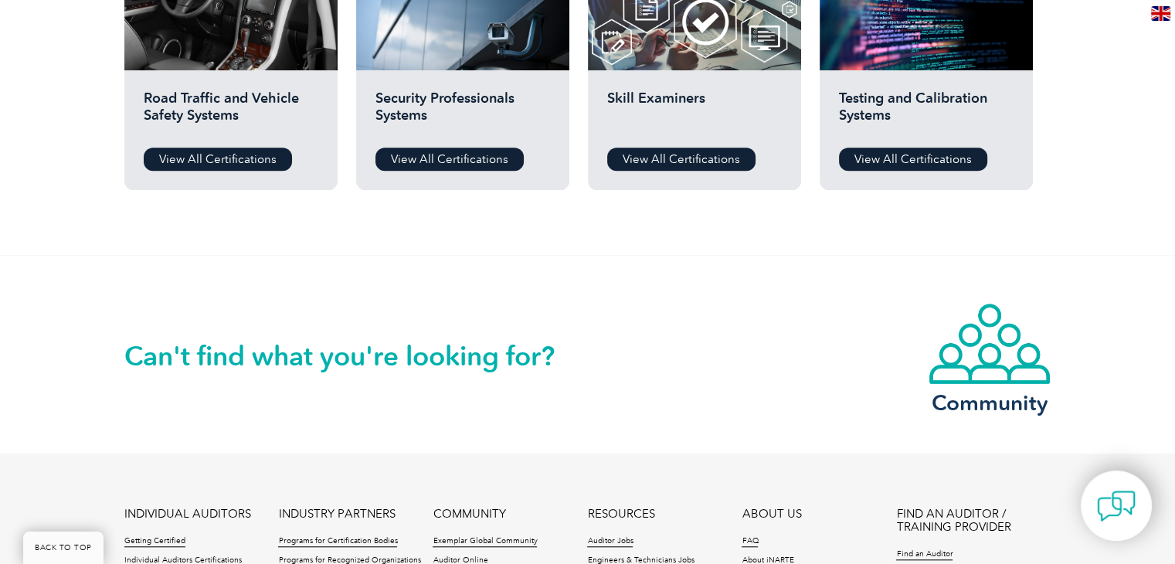
scroll to position [1666, 0]
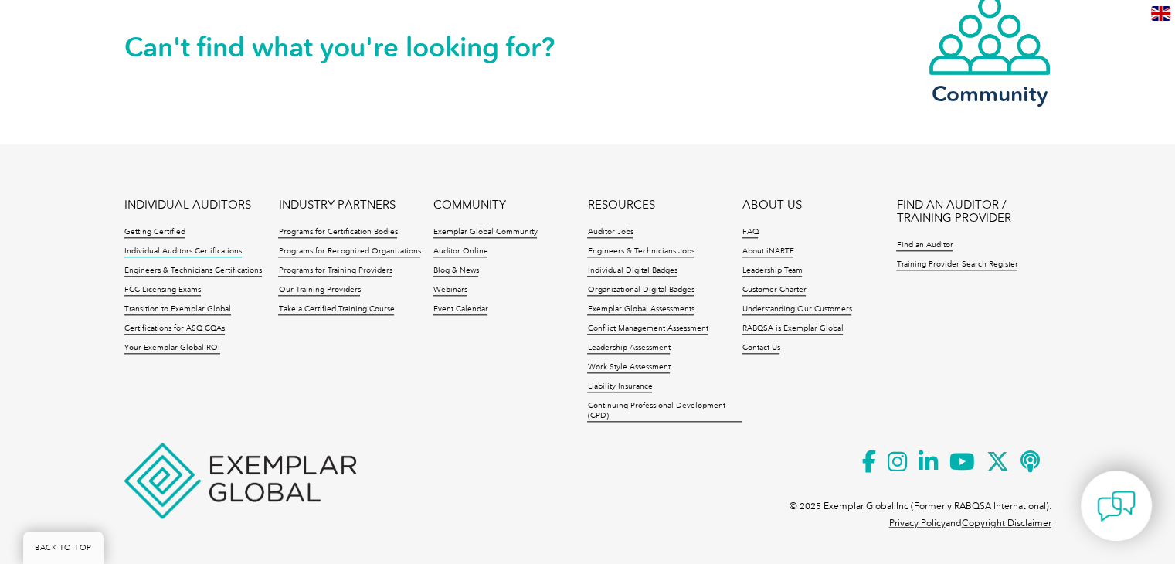
click at [207, 253] on link "Individual Auditors Certifications" at bounding box center [182, 251] width 117 height 11
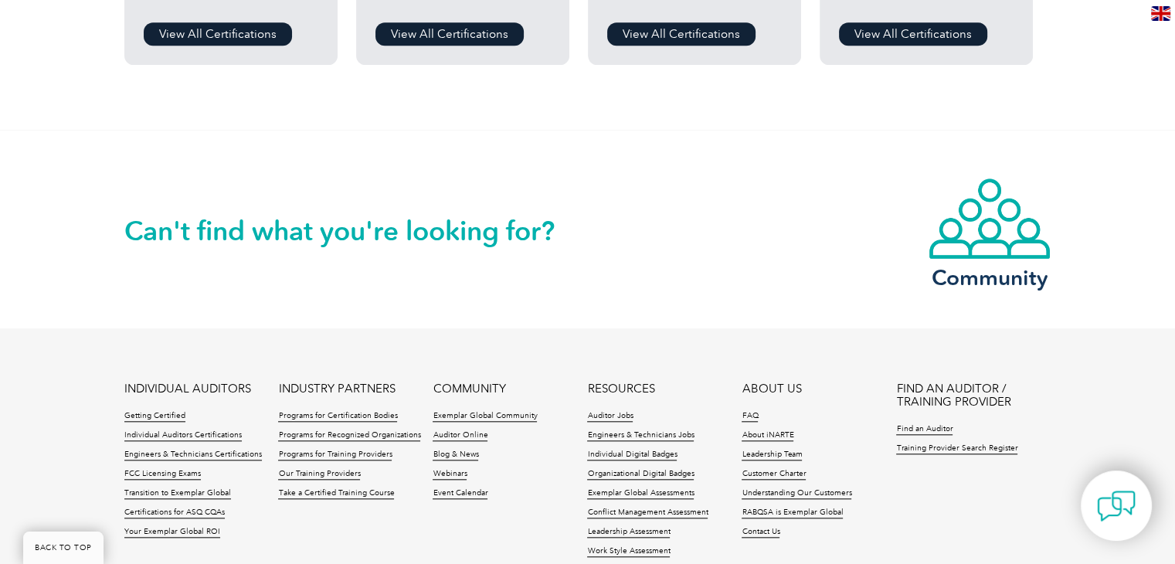
scroll to position [1666, 0]
